Goal: Information Seeking & Learning: Learn about a topic

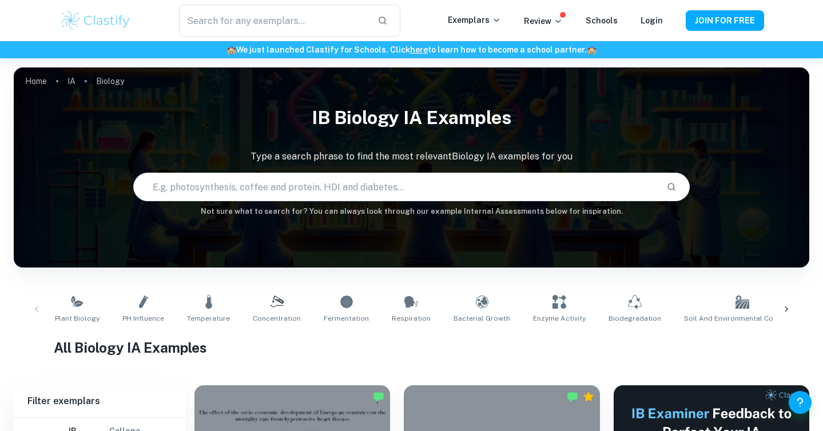
scroll to position [320, 0]
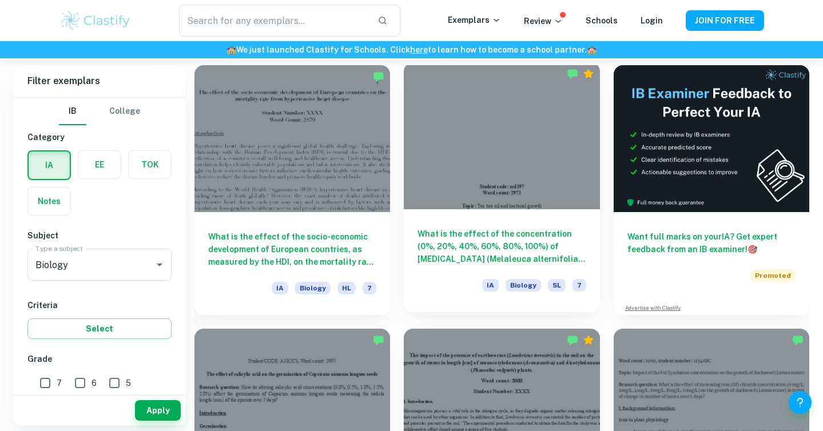
click at [484, 229] on h6 "What is the effect of the concentration (0%, 20%, 40%, 60%, 80%, 100%) of [MEDI…" at bounding box center [501, 247] width 168 height 38
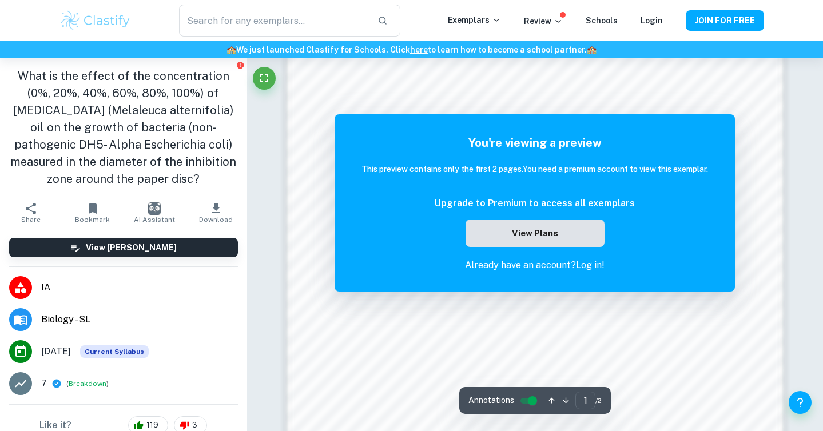
scroll to position [1120, 0]
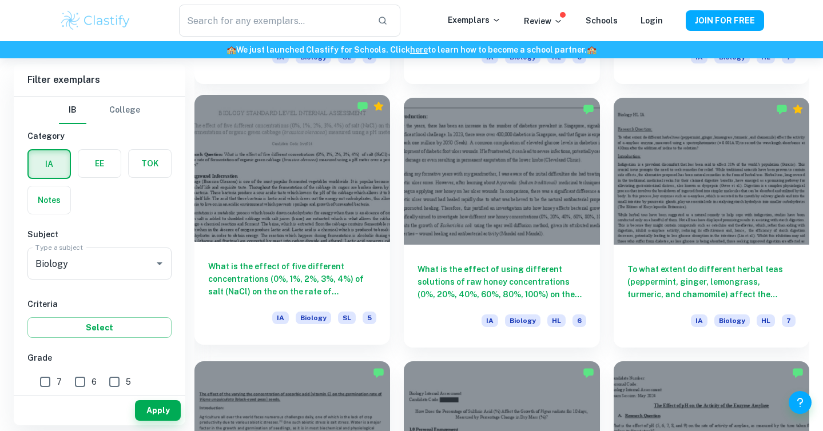
scroll to position [1440, 0]
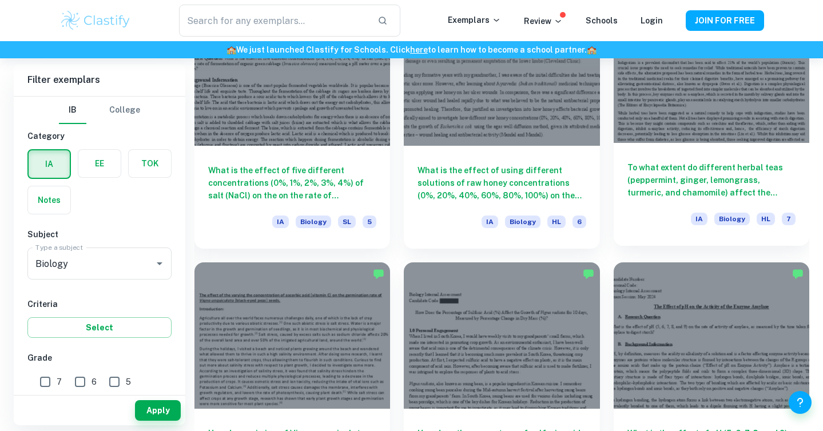
click at [660, 182] on h6 "To what extent do different herbal teas (peppermint, ginger, lemongrass, turmer…" at bounding box center [711, 180] width 168 height 38
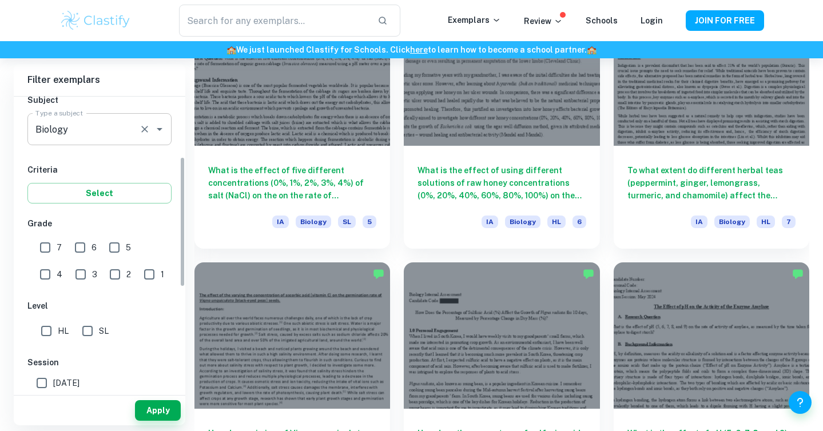
scroll to position [135, 0]
click at [49, 252] on input "7" at bounding box center [45, 247] width 23 height 23
checkbox input "true"
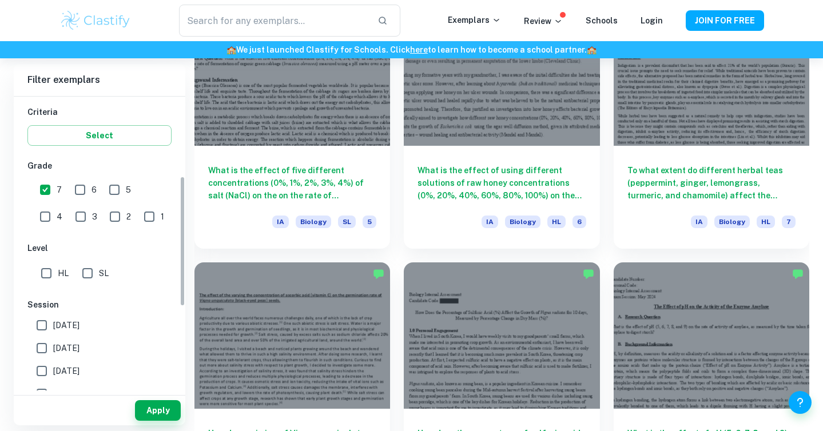
scroll to position [246, 0]
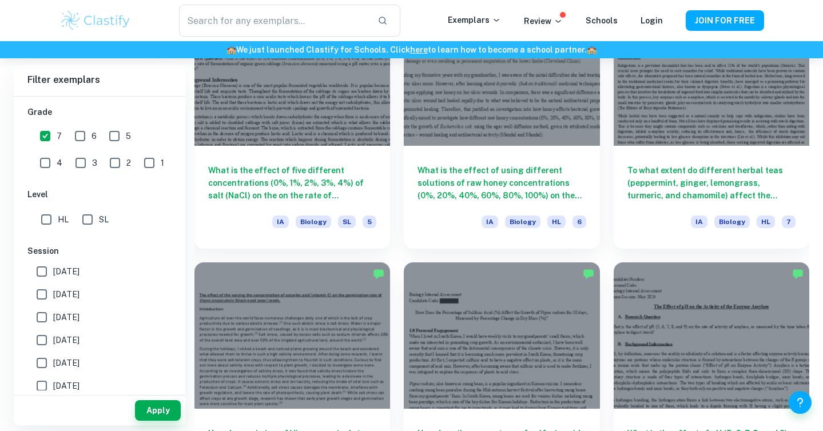
click at [66, 300] on span "[DATE]" at bounding box center [66, 294] width 26 height 13
click at [53, 300] on input "[DATE]" at bounding box center [41, 294] width 23 height 23
checkbox input "true"
click at [152, 411] on button "Apply" at bounding box center [158, 410] width 46 height 21
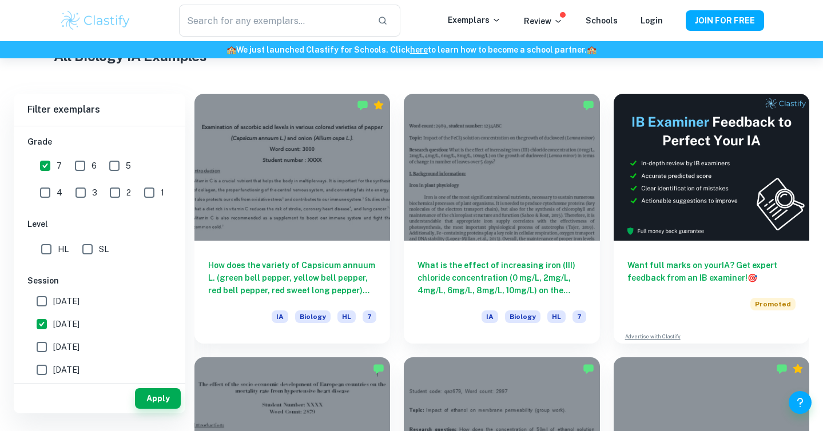
scroll to position [300, 0]
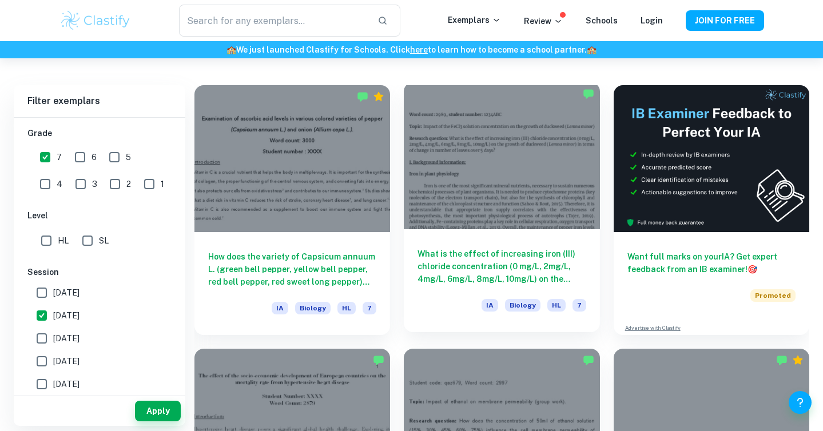
click at [457, 225] on div at bounding box center [502, 155] width 196 height 147
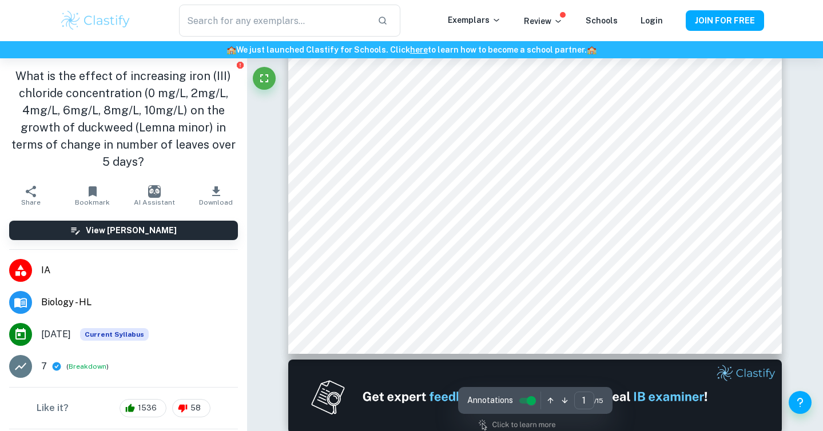
scroll to position [454, 0]
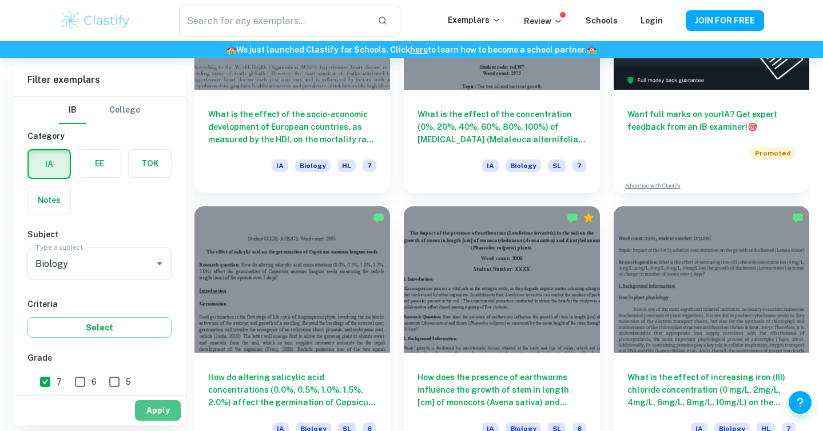
click at [152, 407] on button "Apply" at bounding box center [158, 410] width 46 height 21
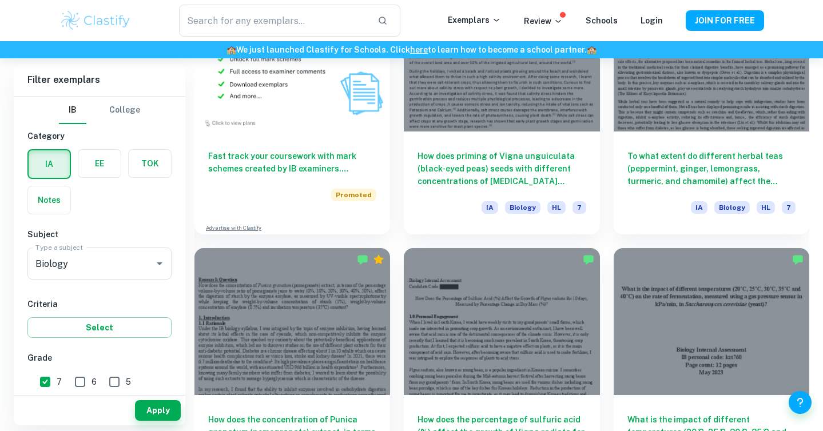
scroll to position [997, 0]
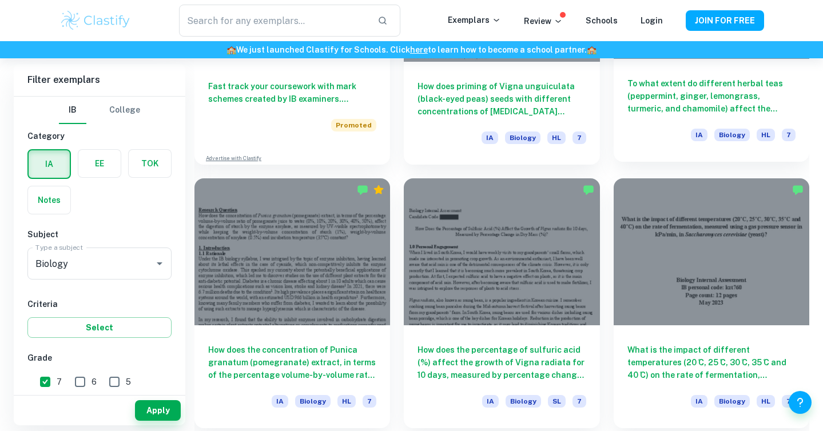
click at [667, 118] on div "To what extent do different herbal teas (peppermint, ginger, lemongrass, turmer…" at bounding box center [712, 110] width 196 height 103
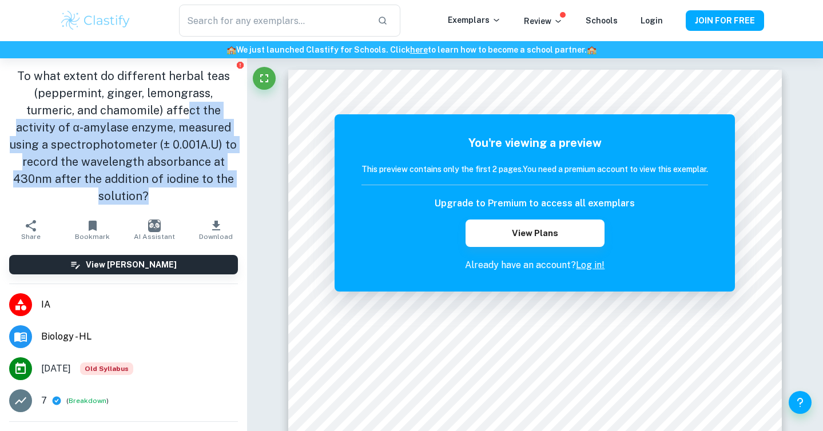
drag, startPoint x: 129, startPoint y: 112, endPoint x: 233, endPoint y: 175, distance: 122.4
click at [233, 175] on h1 "To what extent do different herbal teas (peppermint, ginger, lemongrass, turmer…" at bounding box center [123, 135] width 229 height 137
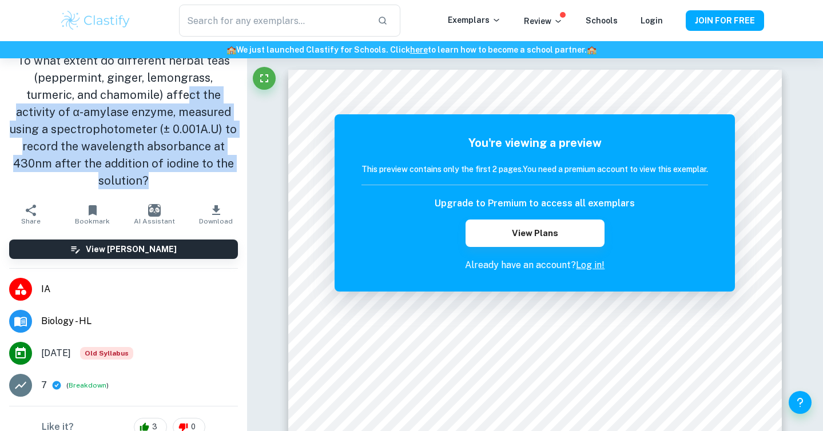
scroll to position [26, 0]
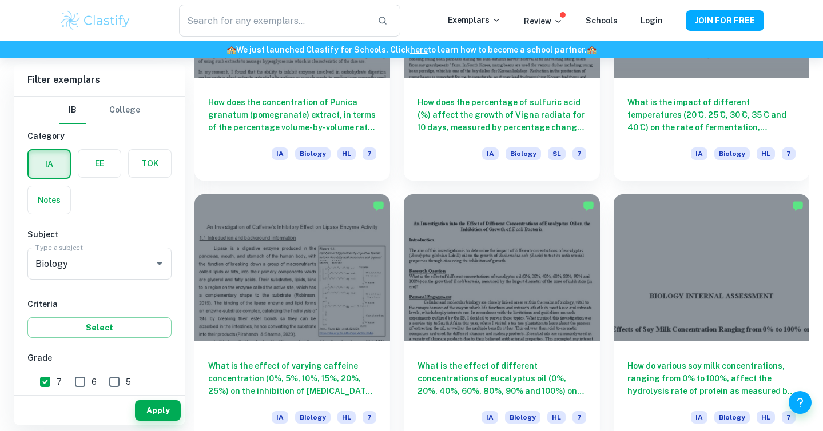
scroll to position [1265, 0]
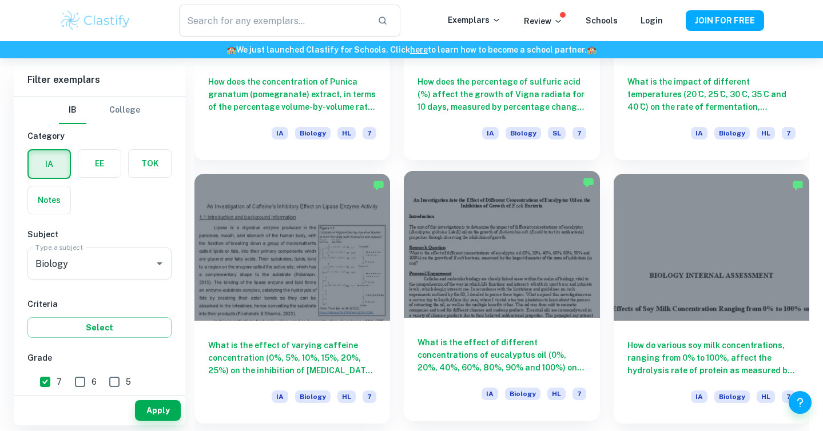
click at [520, 289] on div at bounding box center [502, 244] width 196 height 147
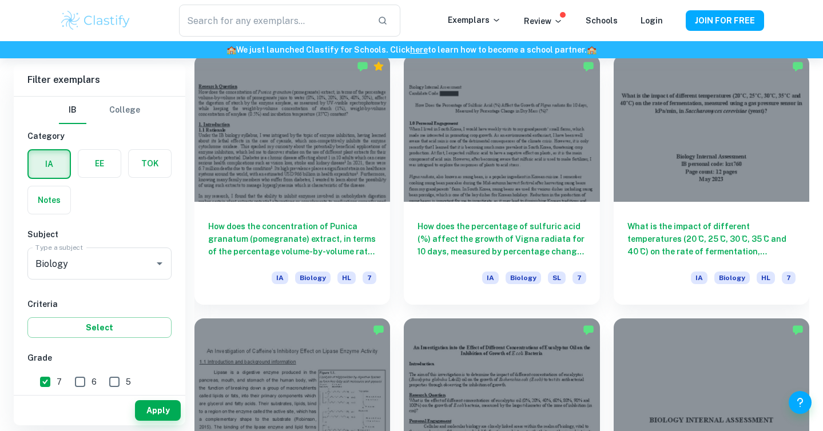
scroll to position [1226, 0]
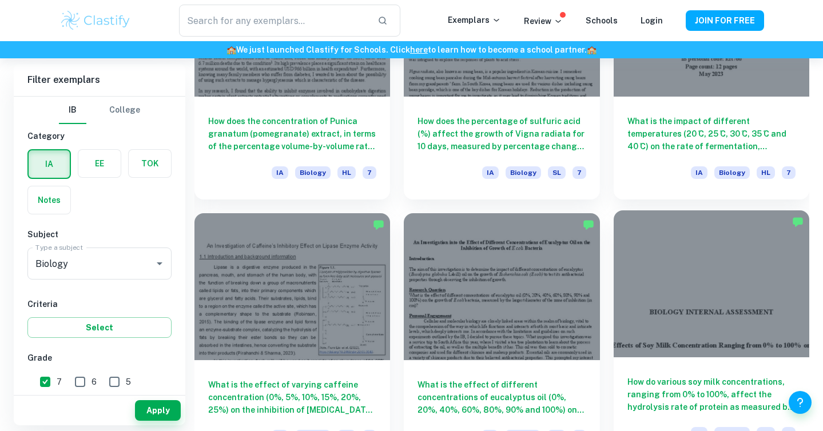
click at [724, 339] on div at bounding box center [712, 283] width 196 height 147
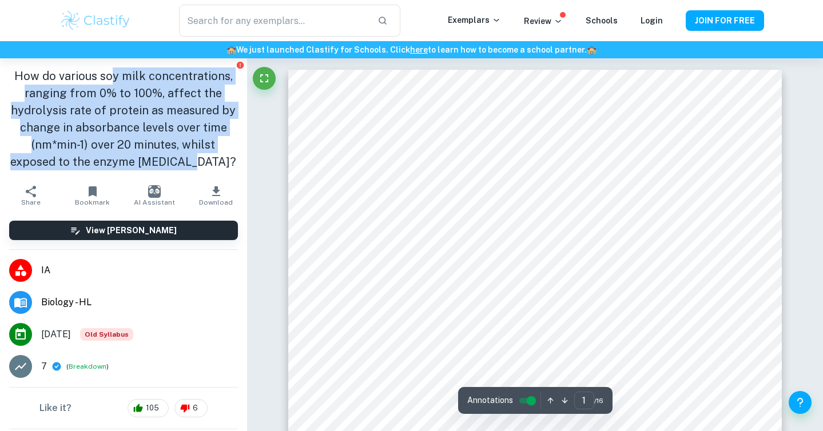
drag, startPoint x: 109, startPoint y: 68, endPoint x: 216, endPoint y: 165, distance: 144.1
click at [216, 165] on h1 "How do various soy milk concentrations, ranging from 0% to 100%, affect the hyd…" at bounding box center [123, 118] width 229 height 103
click at [216, 158] on h1 "How do various soy milk concentrations, ranging from 0% to 100%, affect the hyd…" at bounding box center [123, 118] width 229 height 103
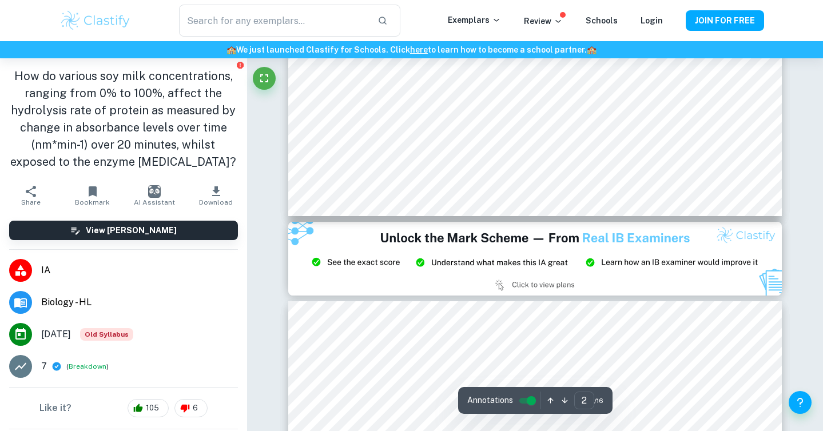
scroll to position [1458, 0]
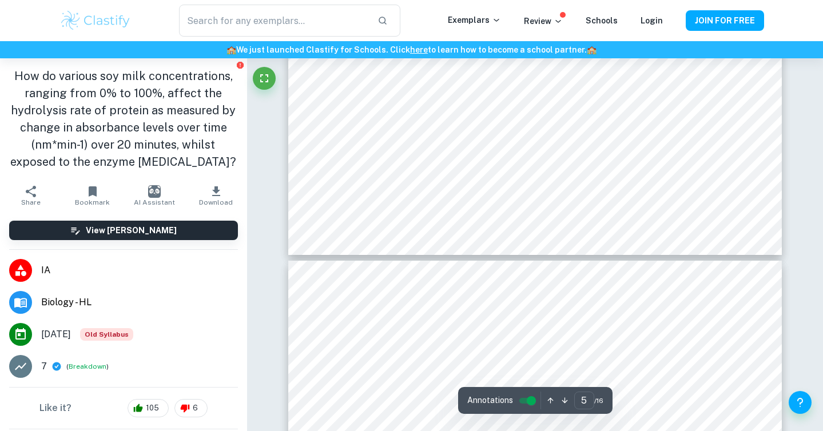
type input "6"
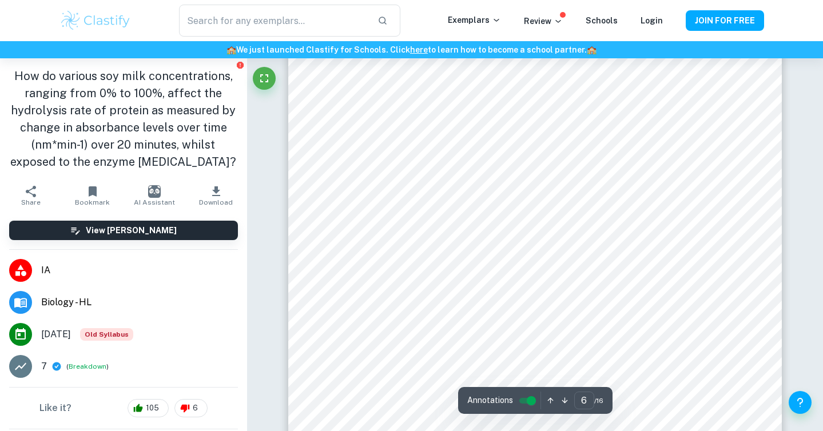
scroll to position [3467, 0]
